Goal: Task Accomplishment & Management: Use online tool/utility

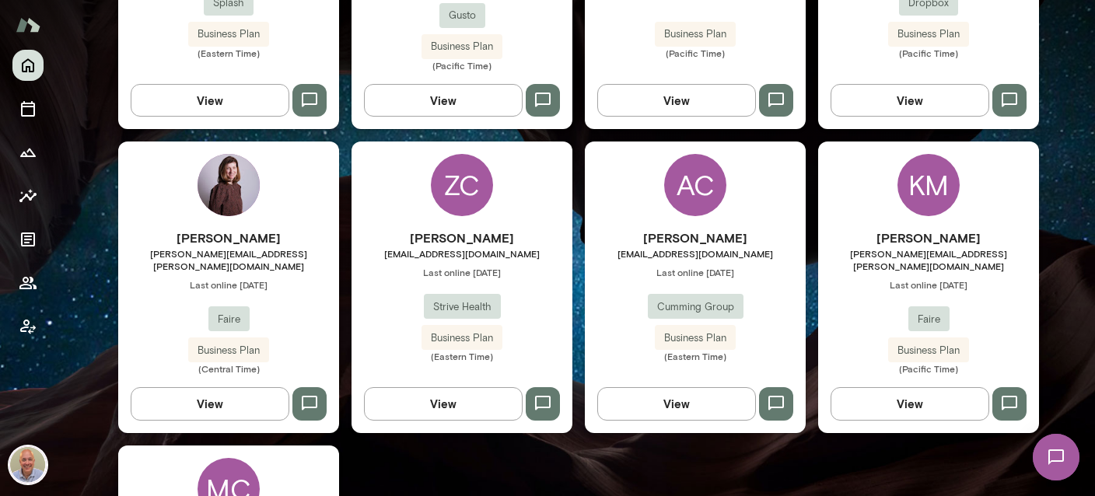
scroll to position [646, 0]
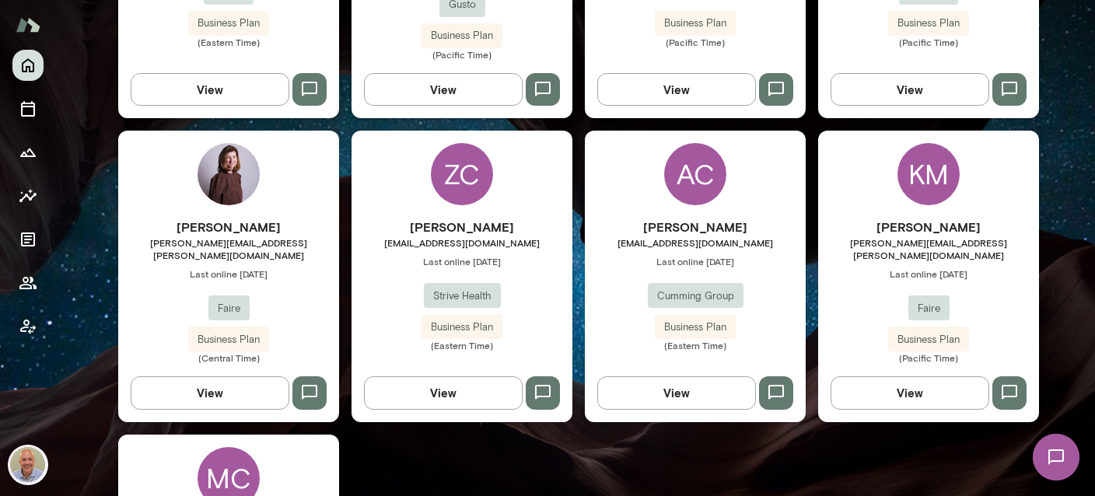
click at [764, 236] on span "[EMAIL_ADDRESS][DOMAIN_NAME]" at bounding box center [695, 242] width 221 height 12
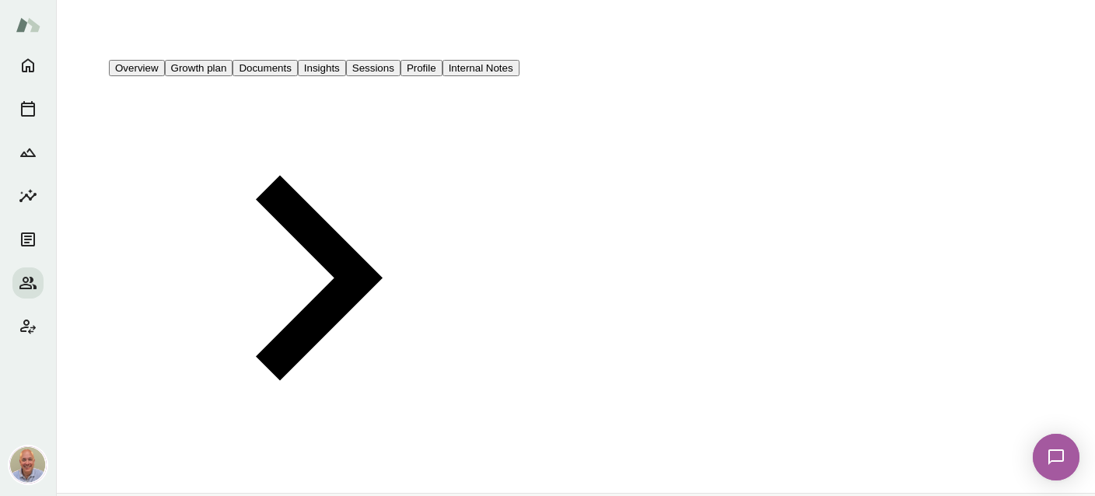
scroll to position [503, 0]
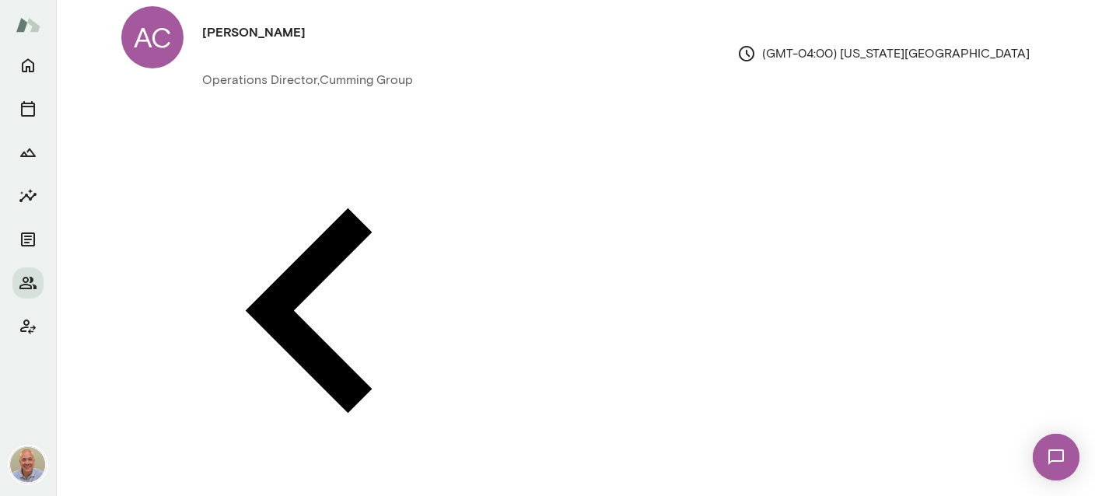
scroll to position [0, 0]
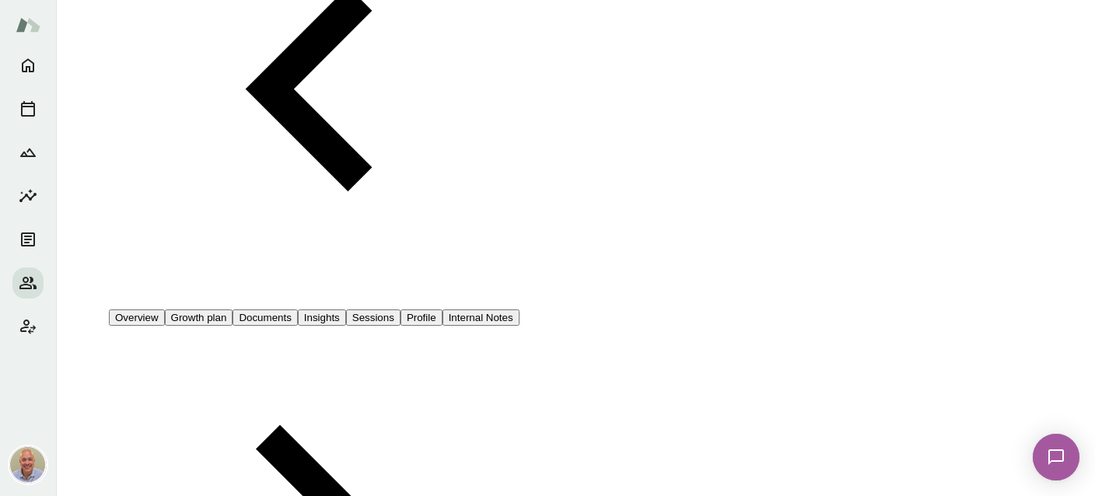
scroll to position [173, 0]
